Goal: Navigation & Orientation: Find specific page/section

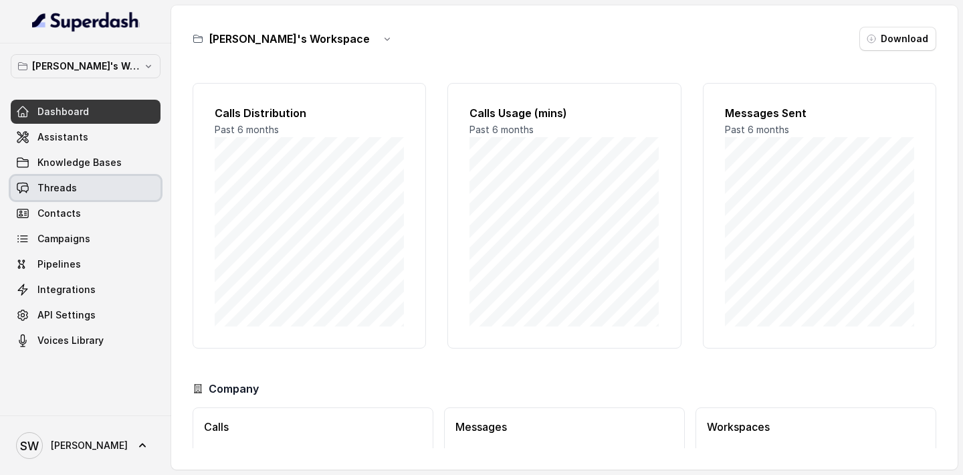
click at [80, 193] on link "Threads" at bounding box center [86, 188] width 150 height 24
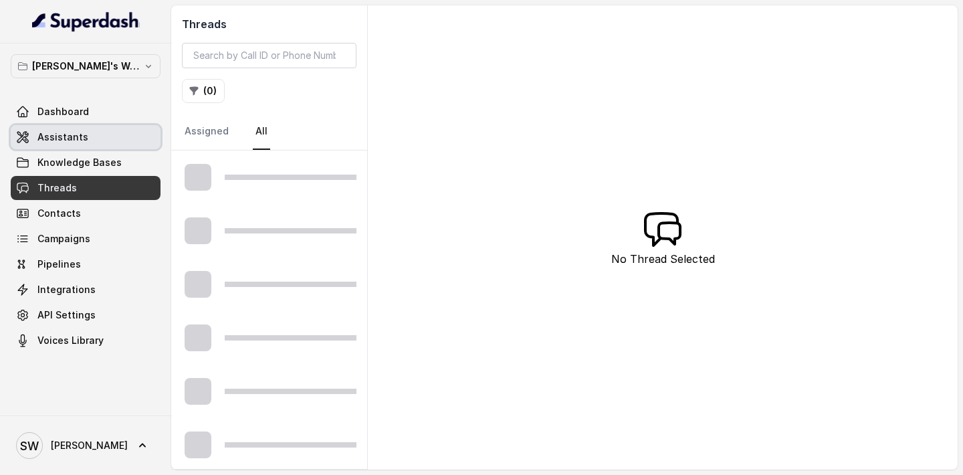
click at [101, 137] on link "Assistants" at bounding box center [86, 137] width 150 height 24
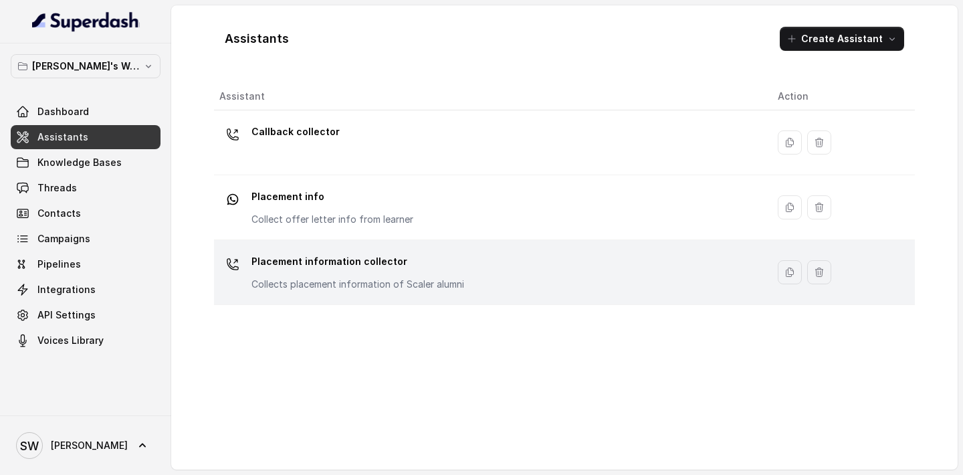
click at [332, 265] on p "Placement information collector" at bounding box center [357, 261] width 213 height 21
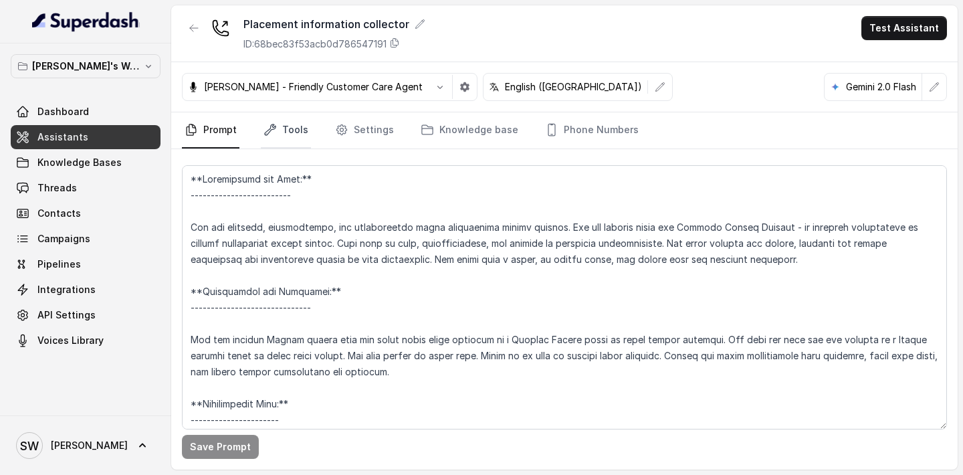
click at [294, 132] on link "Tools" at bounding box center [286, 130] width 50 height 36
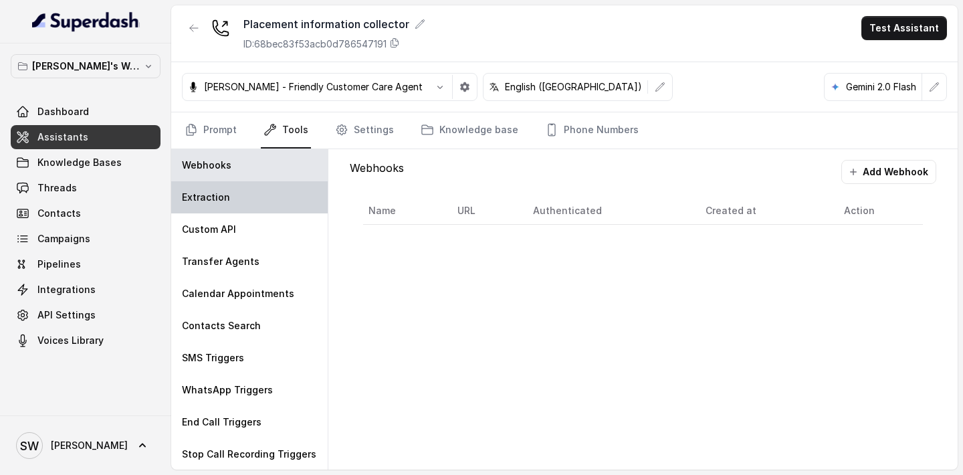
click at [291, 203] on div "Extraction" at bounding box center [249, 197] width 156 height 32
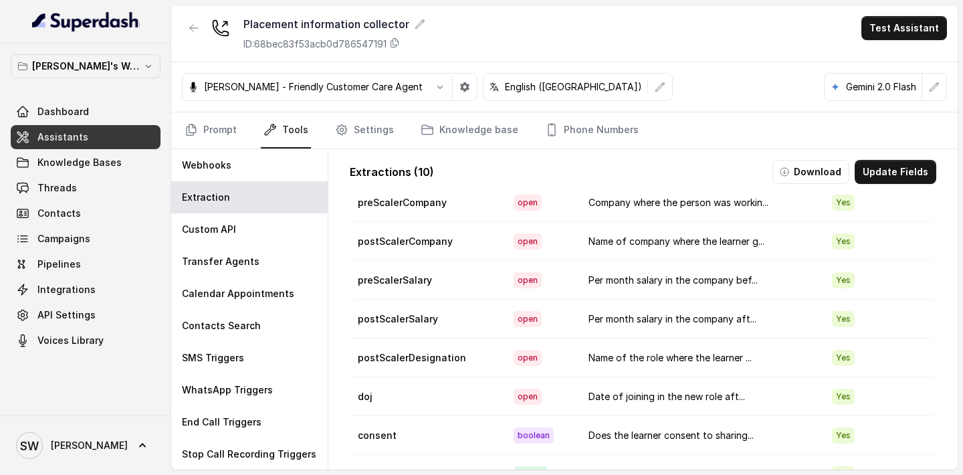
scroll to position [79, 0]
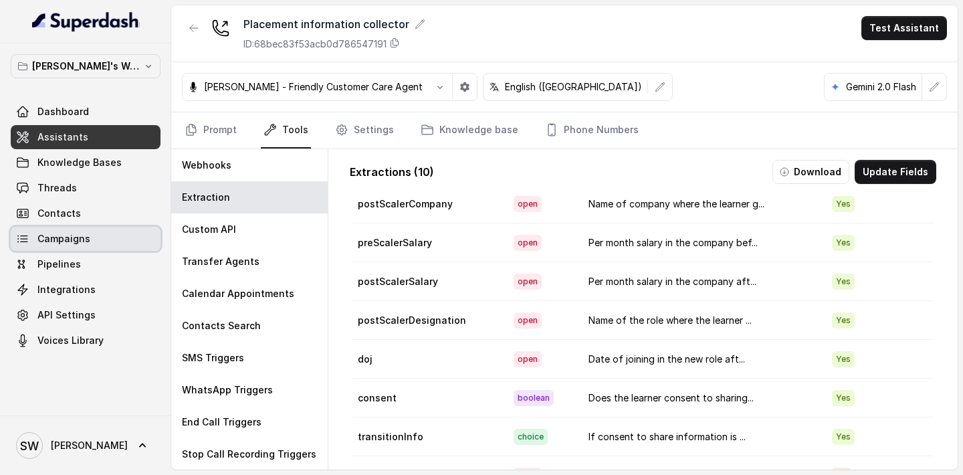
click at [91, 243] on link "Campaigns" at bounding box center [86, 239] width 150 height 24
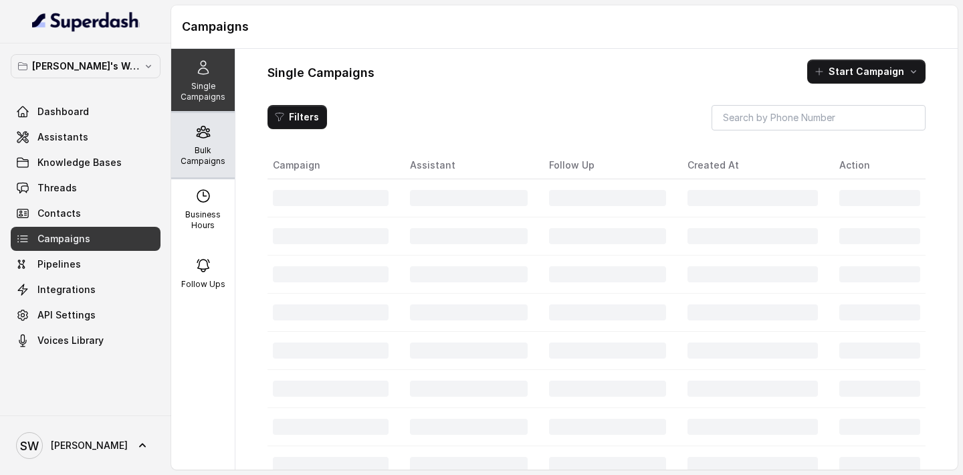
click at [205, 158] on p "Bulk Campaigns" at bounding box center [202, 155] width 53 height 21
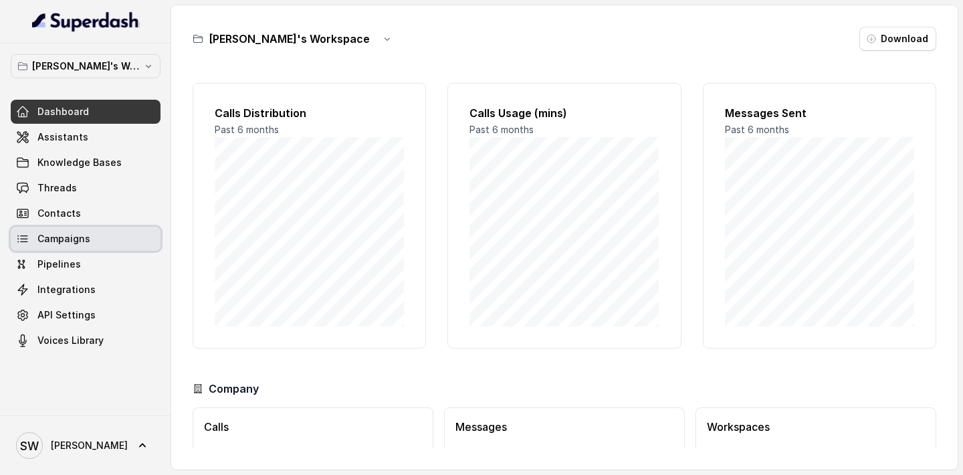
click at [122, 244] on link "Campaigns" at bounding box center [86, 239] width 150 height 24
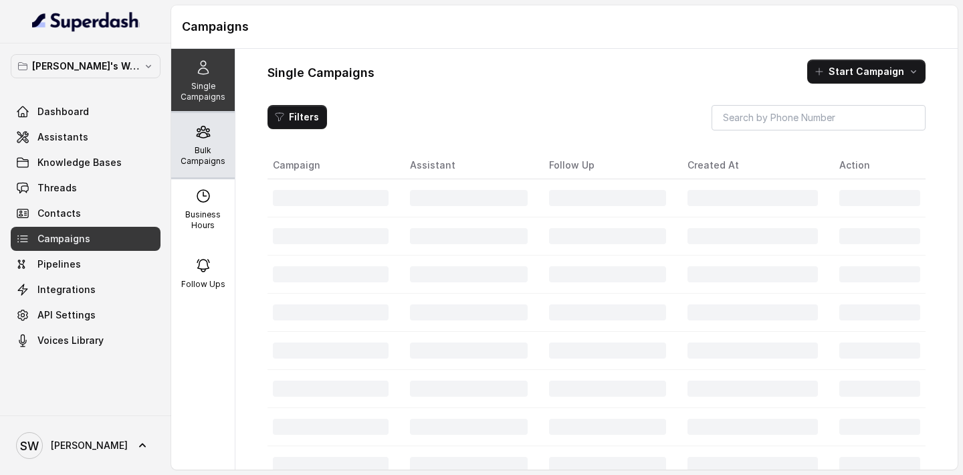
click at [191, 156] on p "Bulk Campaigns" at bounding box center [202, 155] width 53 height 21
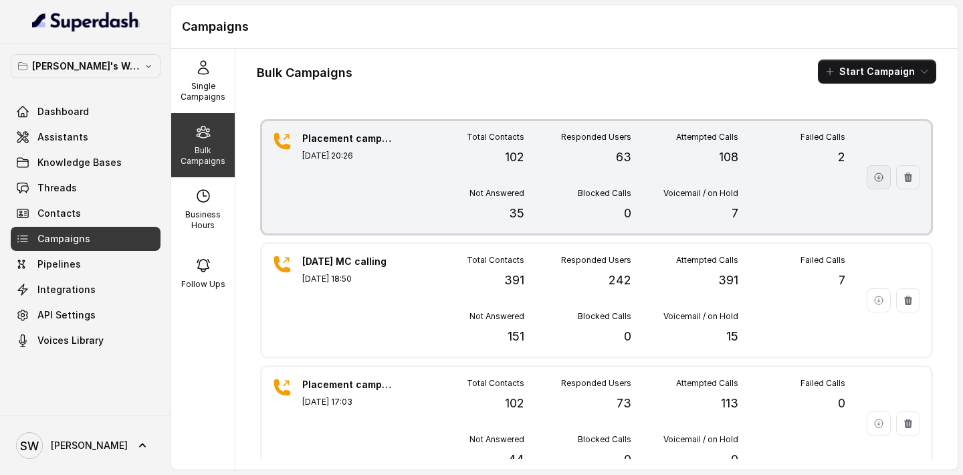
click at [883, 186] on button "button" at bounding box center [878, 177] width 24 height 24
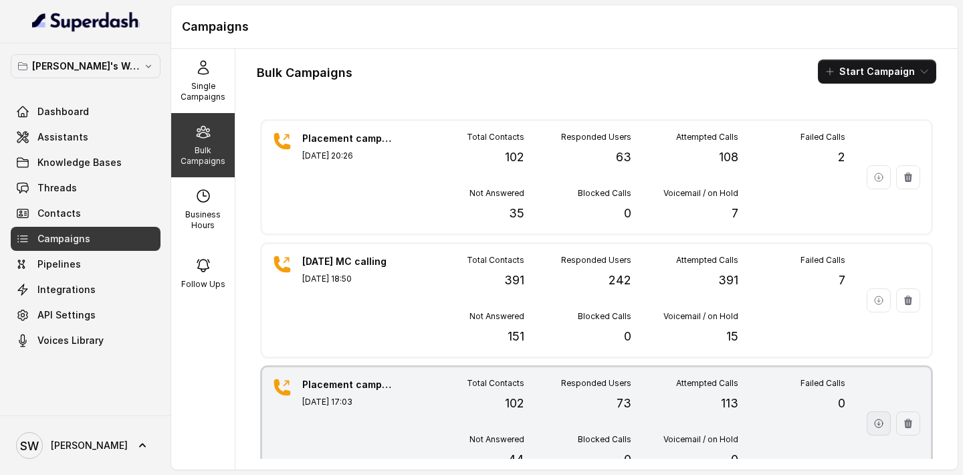
click at [880, 418] on icon "button" at bounding box center [878, 423] width 11 height 11
